Goal: Communication & Community: Answer question/provide support

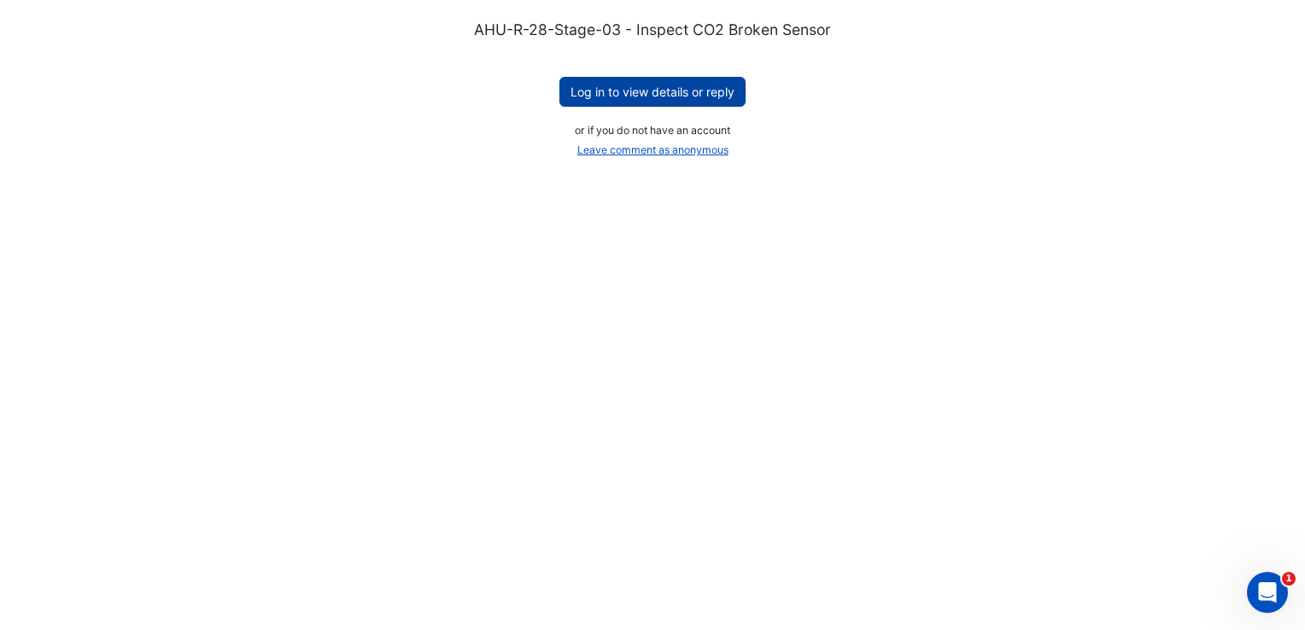
click at [646, 91] on button "Log in to view details or reply" at bounding box center [652, 92] width 186 height 30
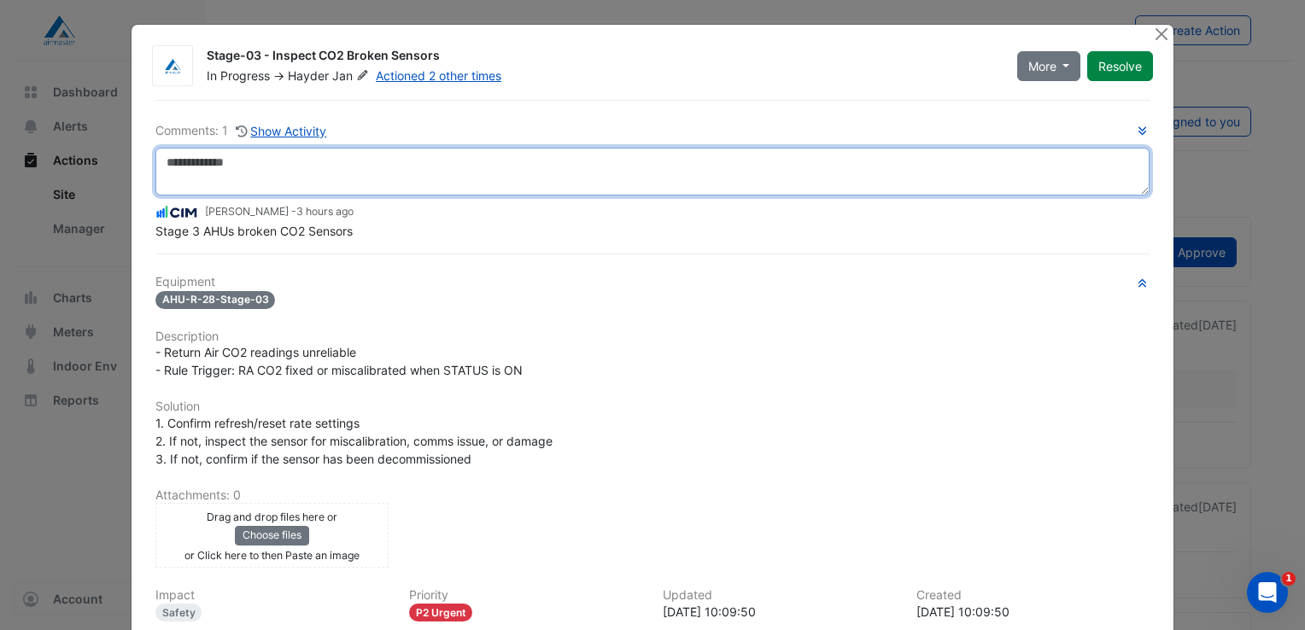
click at [187, 161] on textarea at bounding box center [652, 172] width 994 height 48
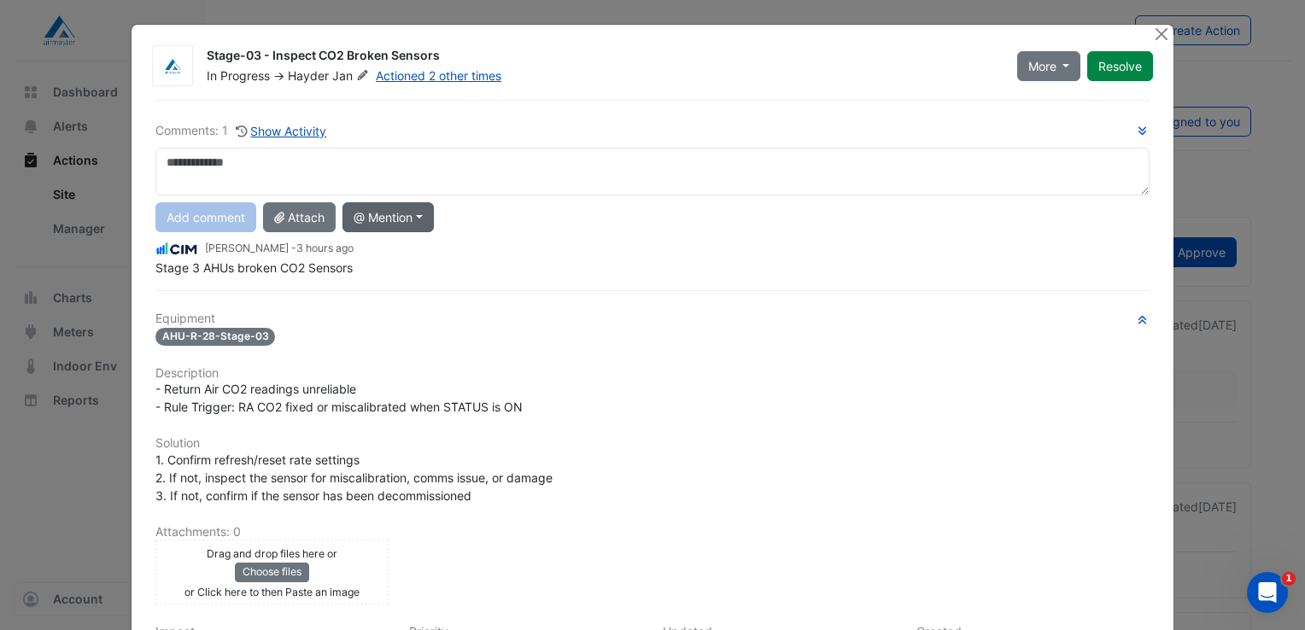
click at [421, 219] on button "@ Mention" at bounding box center [387, 217] width 91 height 30
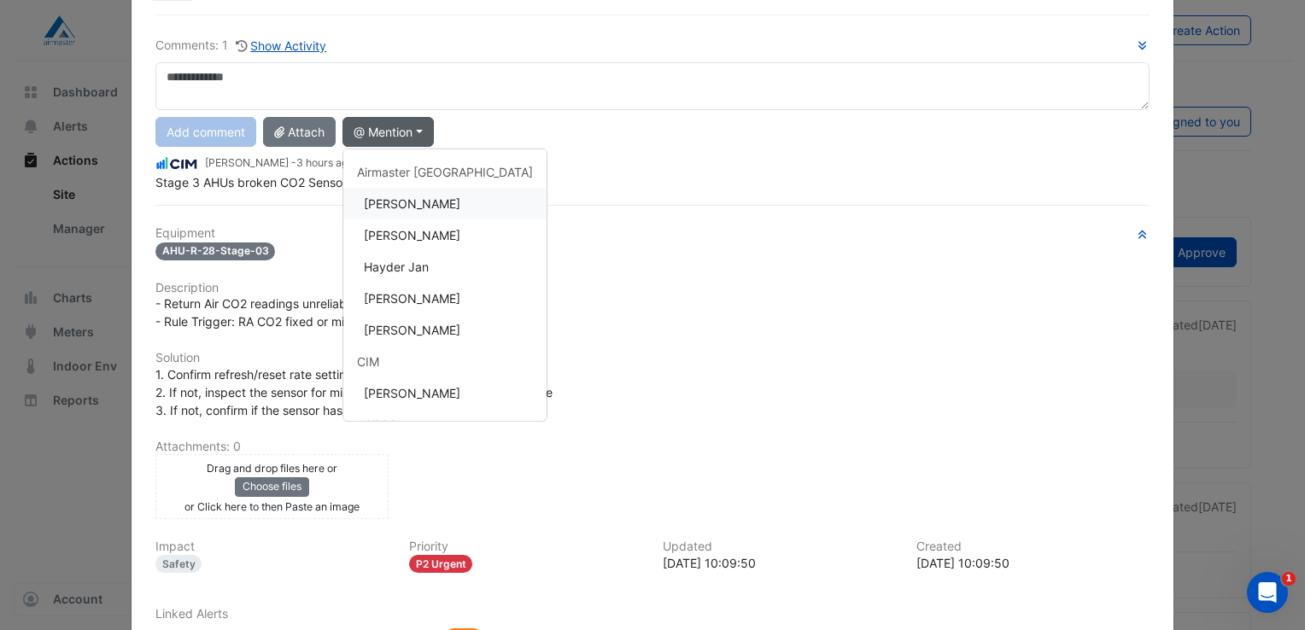
click at [390, 200] on button "Adrian Gauci" at bounding box center [444, 204] width 203 height 32
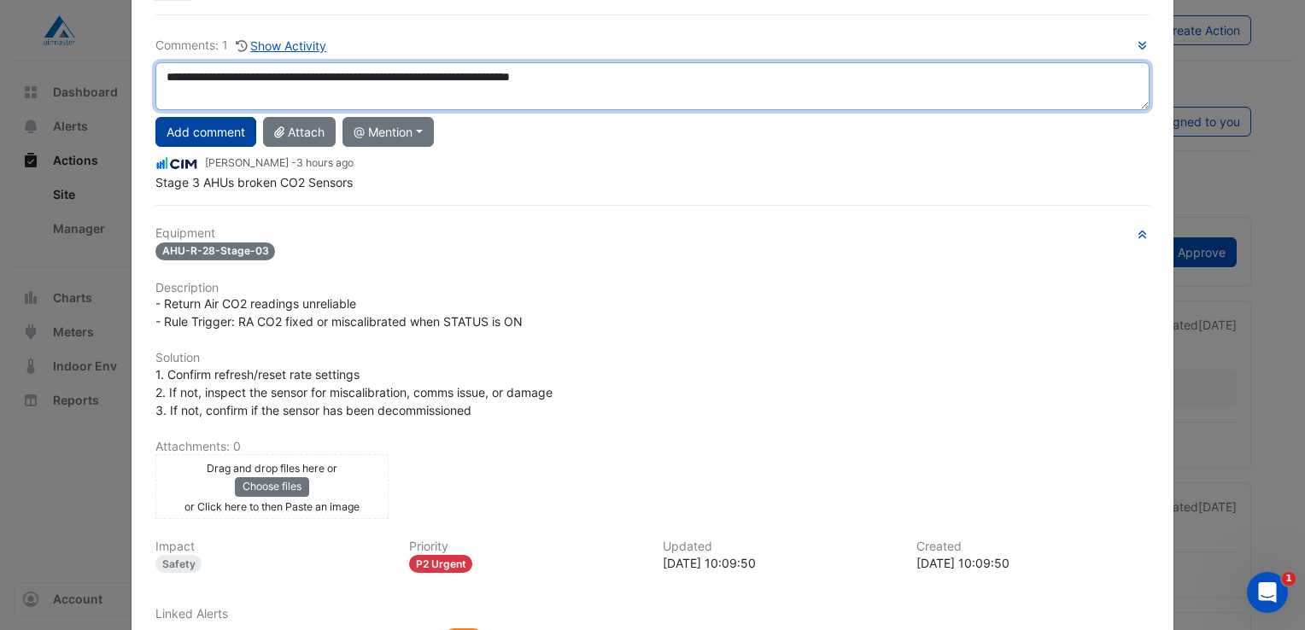
type textarea "**********"
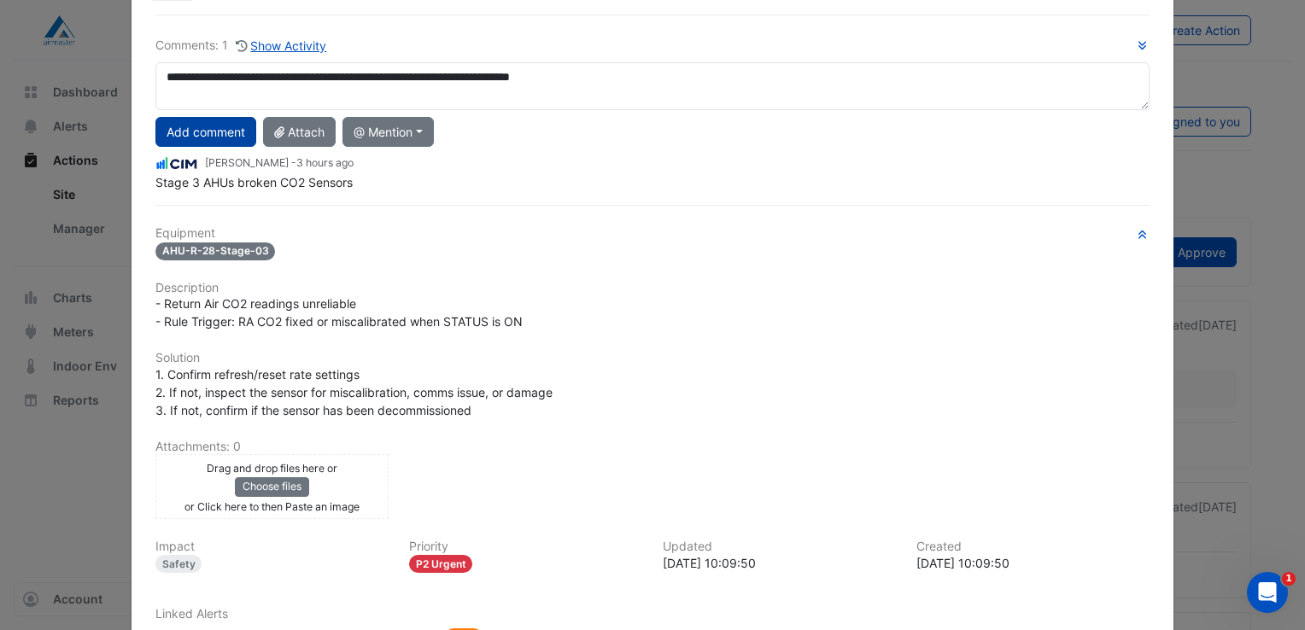
click at [200, 130] on button "Add comment" at bounding box center [205, 132] width 101 height 30
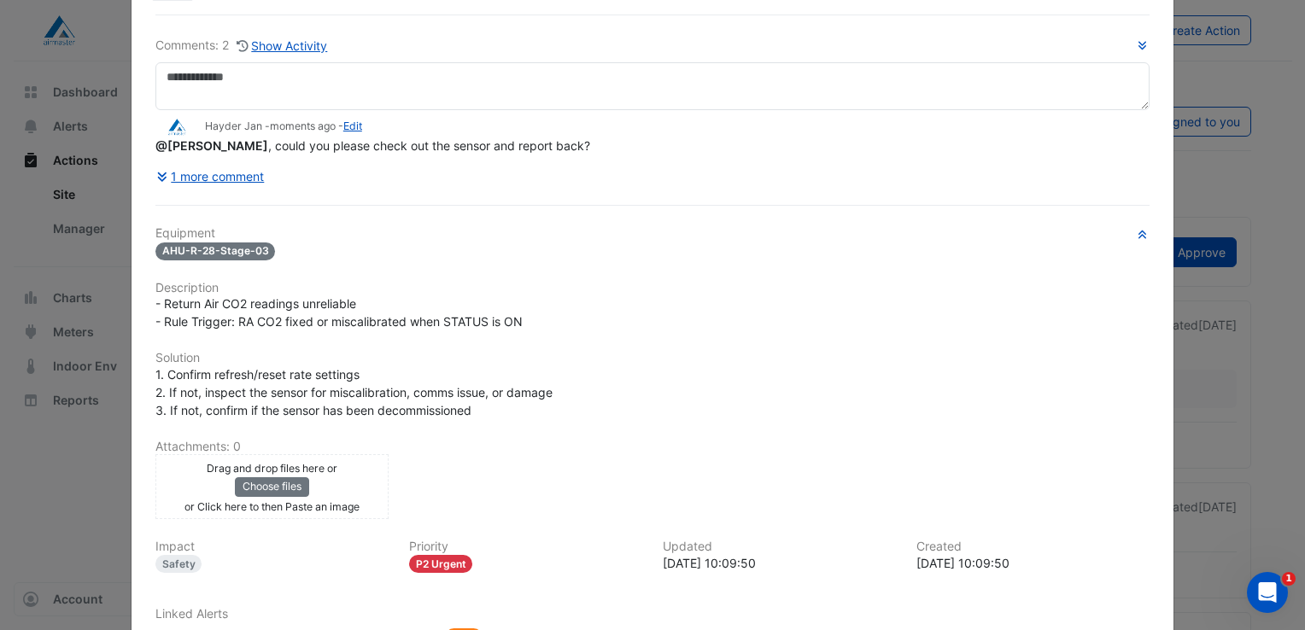
click at [1211, 67] on ngb-modal-window "Stage-03 - Inspect CO2 Broken Sensors In Progress -> Hayder Jan Actioned 2 othe…" at bounding box center [652, 315] width 1305 height 630
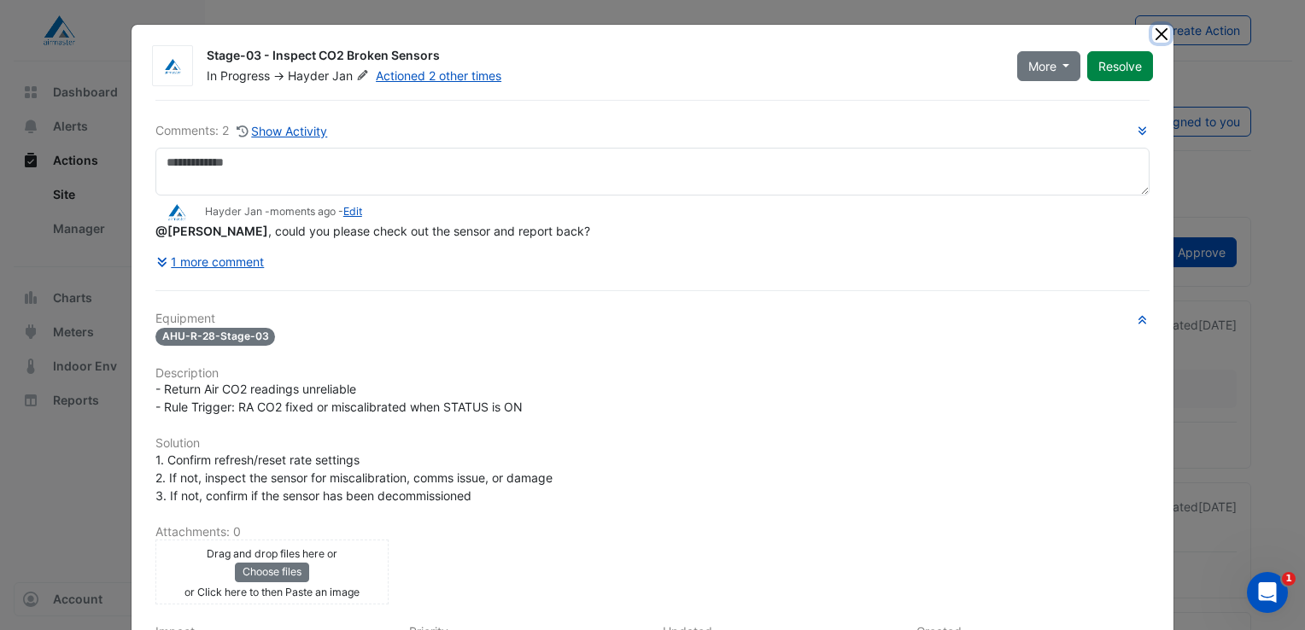
click at [1155, 33] on button "Close" at bounding box center [1161, 34] width 18 height 18
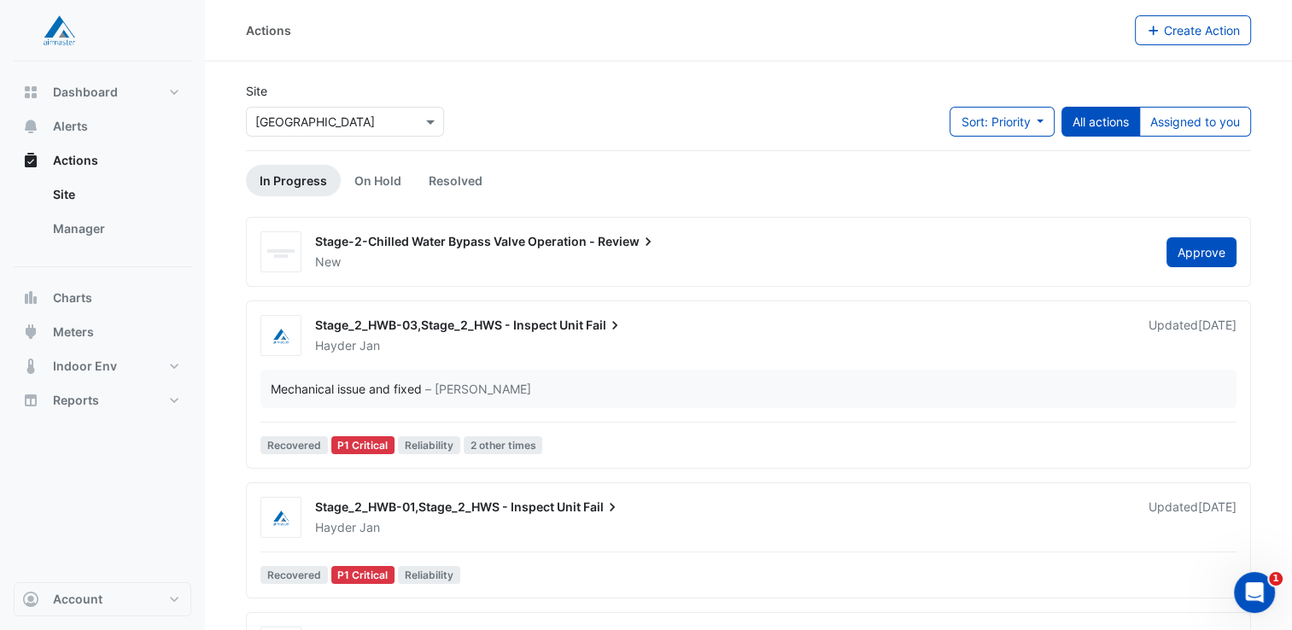
click at [484, 254] on div "New" at bounding box center [730, 262] width 834 height 17
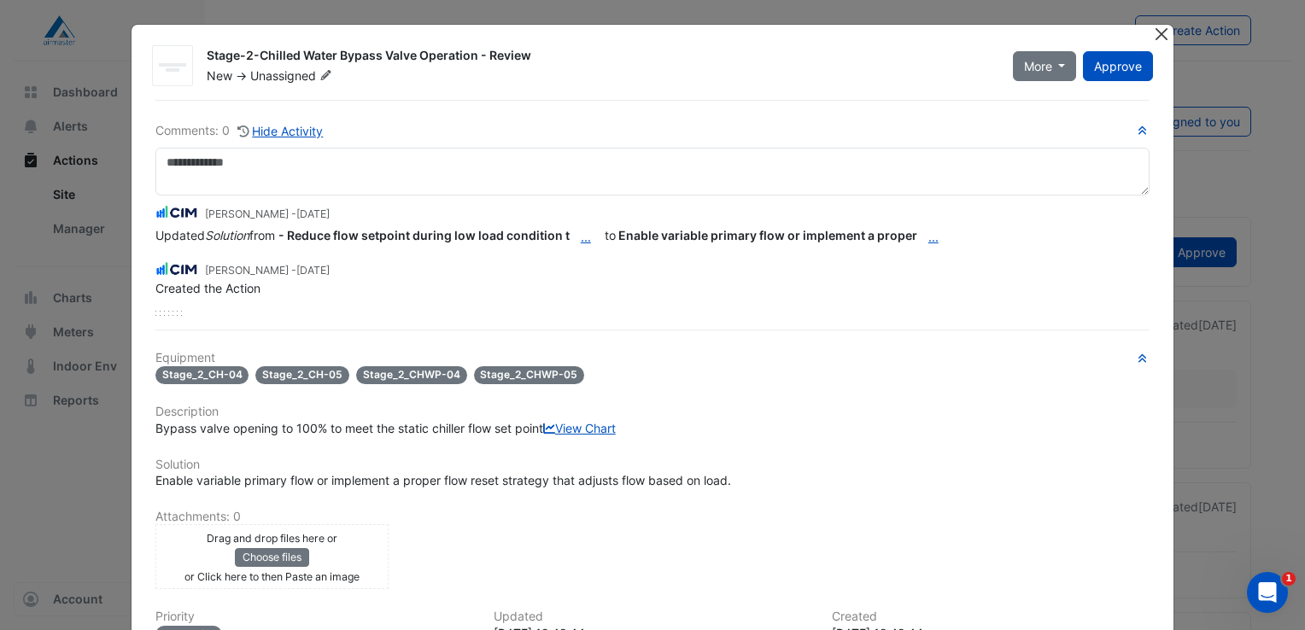
click at [1156, 40] on button "Close" at bounding box center [1161, 34] width 18 height 18
